Goal: Information Seeking & Learning: Learn about a topic

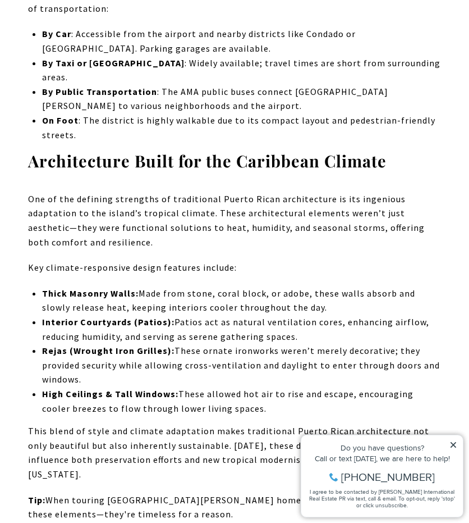
scroll to position [4773, 0]
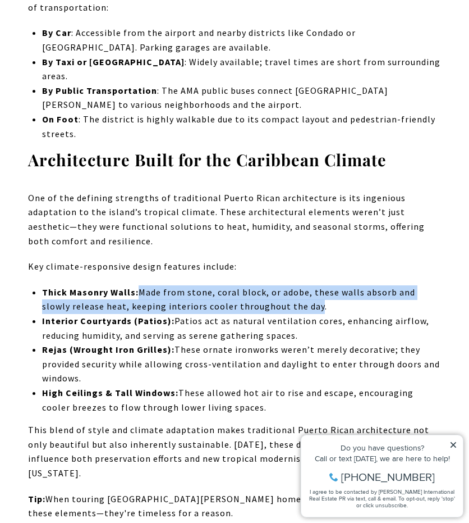
drag, startPoint x: 142, startPoint y: 42, endPoint x: 320, endPoint y: 58, distance: 179.3
click at [320, 285] on p "Thick Masonry Walls: Made from stone, coral block, or adobe, these walls absorb…" at bounding box center [241, 299] width 399 height 29
copy p "Made from stone, coral block, or adobe, these walls absorb and slowly release h…"
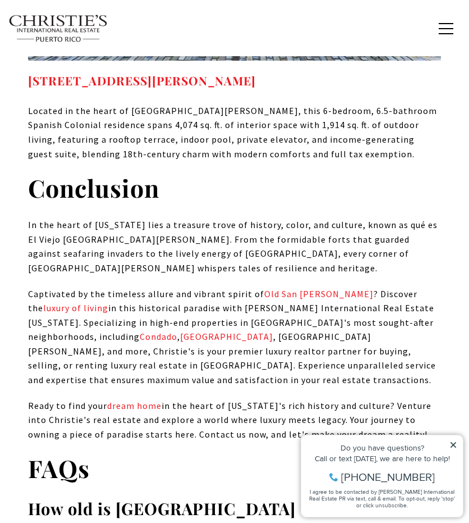
scroll to position [13223, 0]
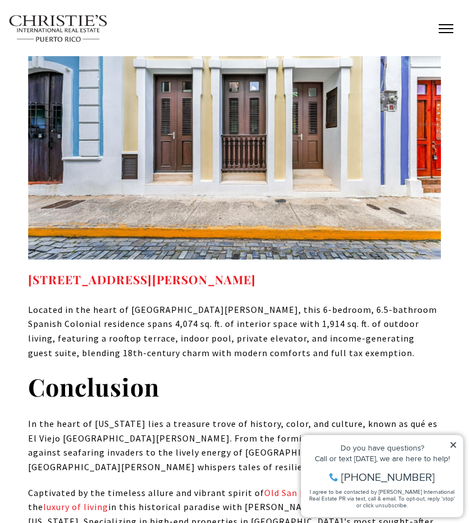
click at [453, 28] on span "button" at bounding box center [446, 28] width 15 height 1
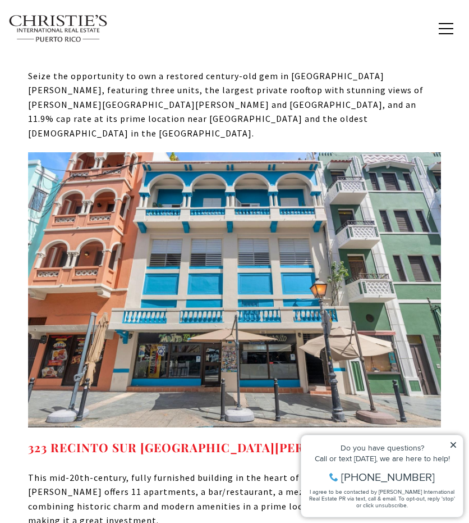
scroll to position [12665, 0]
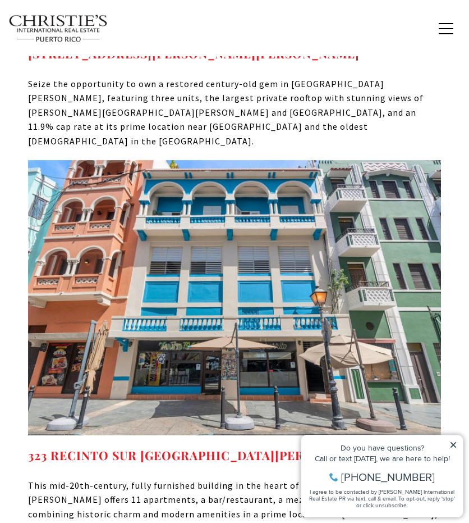
click at [457, 447] on icon at bounding box center [454, 445] width 8 height 8
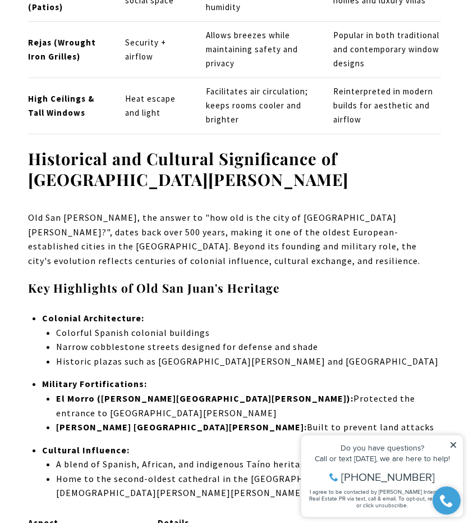
scroll to position [5514, 0]
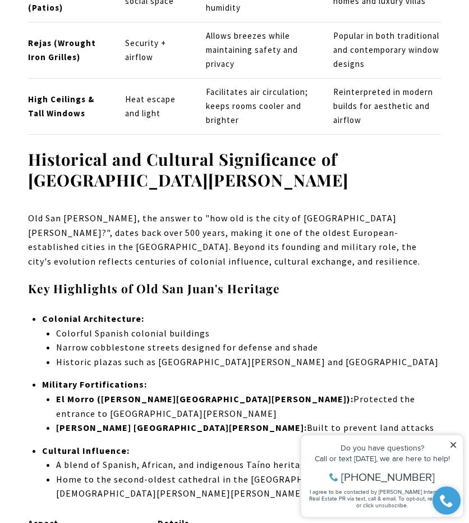
click at [56, 326] on li "Colorful Spanish colonial buildings" at bounding box center [248, 333] width 385 height 15
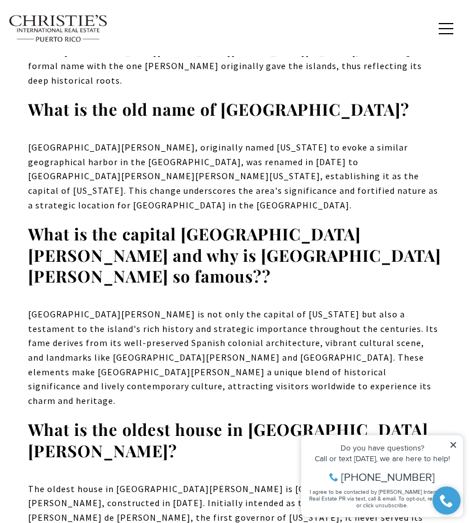
scroll to position [14001, 0]
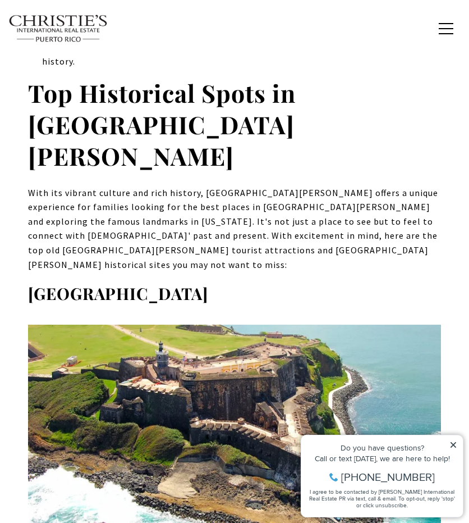
scroll to position [846, 0]
